Goal: Transaction & Acquisition: Purchase product/service

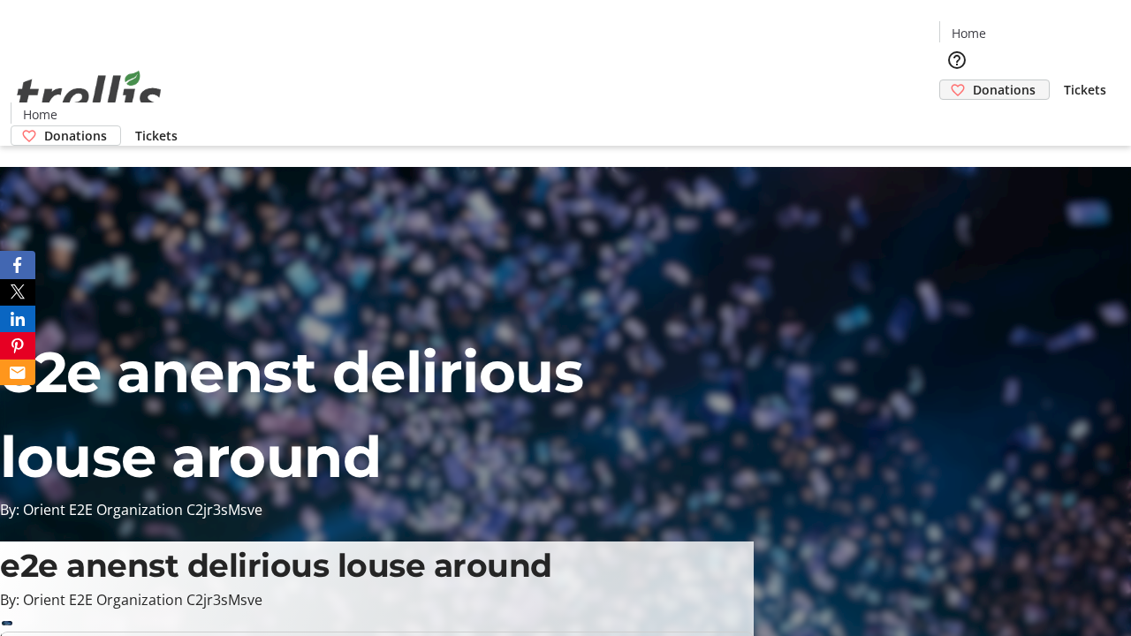
click at [973, 80] on span "Donations" at bounding box center [1004, 89] width 63 height 19
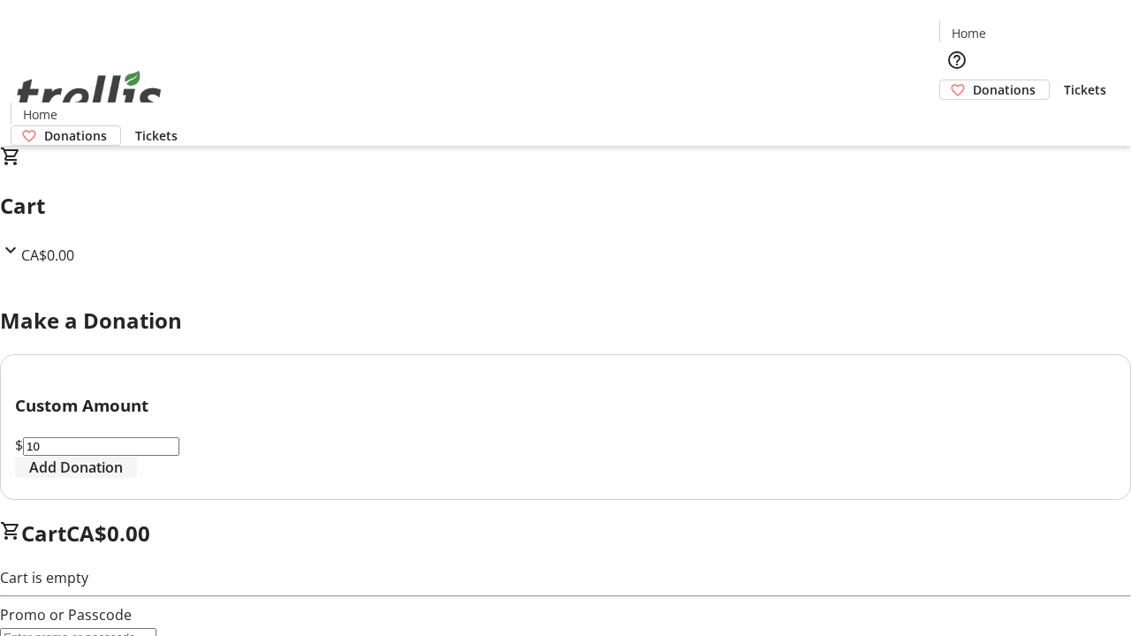
click at [123, 478] on span "Add Donation" at bounding box center [76, 467] width 94 height 21
